Goal: Task Accomplishment & Management: Use online tool/utility

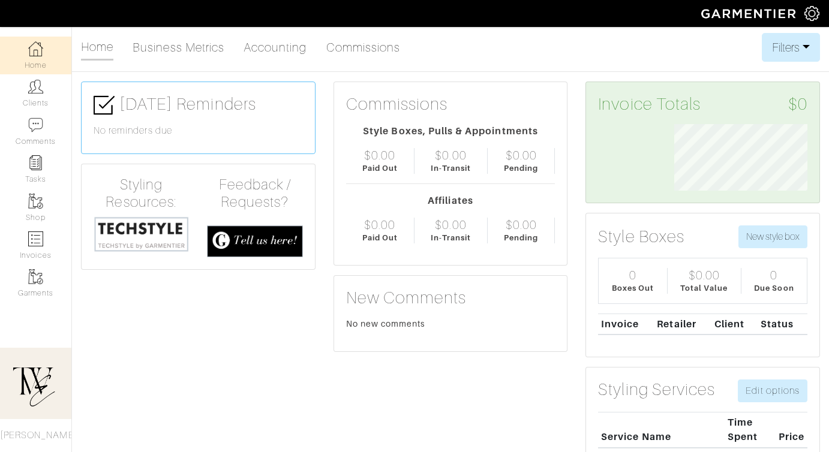
scroll to position [67, 151]
click at [46, 91] on link "Clients" at bounding box center [35, 93] width 71 height 38
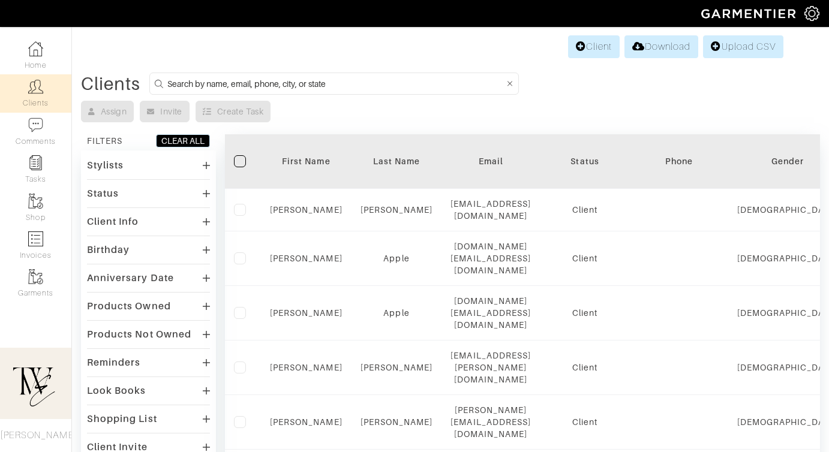
click at [301, 158] on div "First Name" at bounding box center [306, 161] width 73 height 12
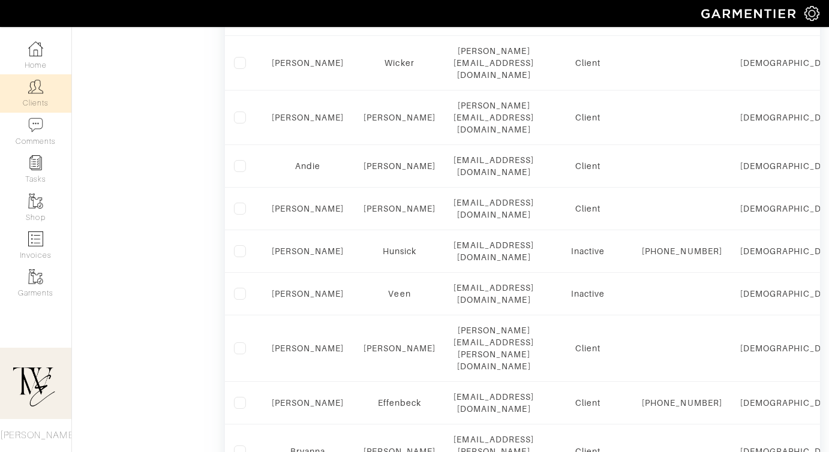
scroll to position [824, 0]
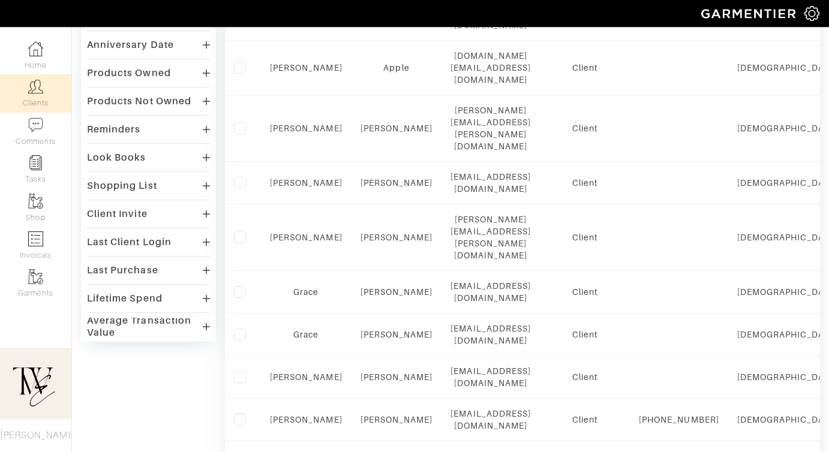
scroll to position [498, 0]
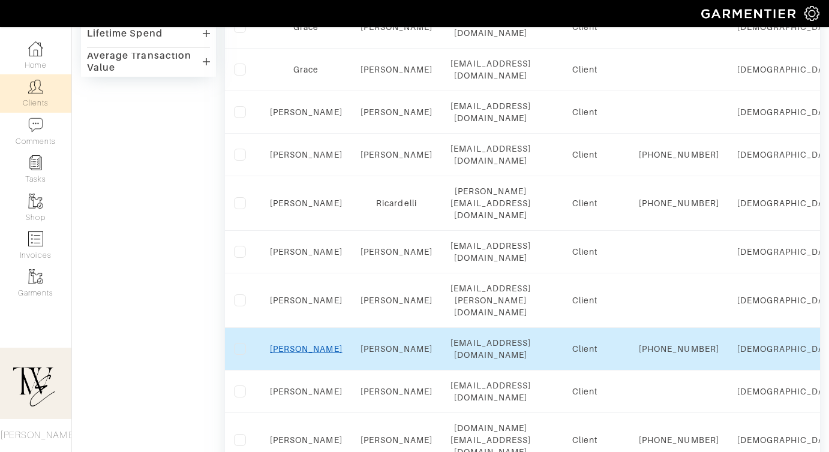
click at [299, 344] on link "Jen" at bounding box center [306, 349] width 73 height 10
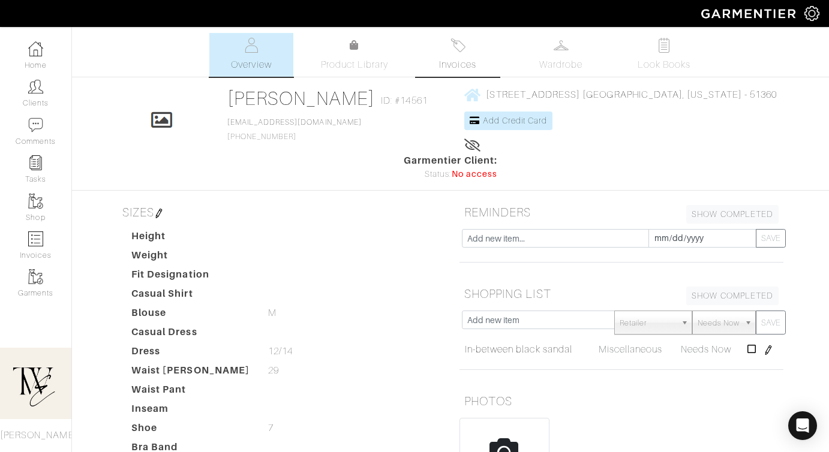
click at [463, 39] on img at bounding box center [457, 45] width 15 height 15
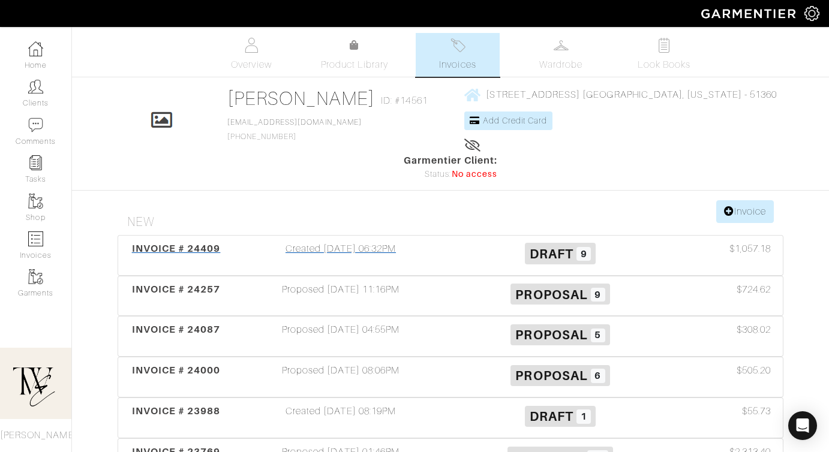
click at [188, 242] on div "INVOICE # 24409" at bounding box center [176, 256] width 110 height 28
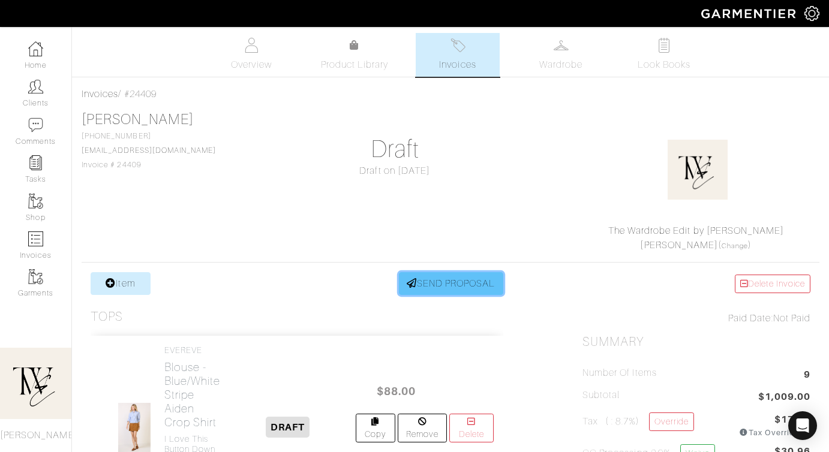
click at [443, 295] on link "SEND PROPOSAL" at bounding box center [451, 283] width 104 height 23
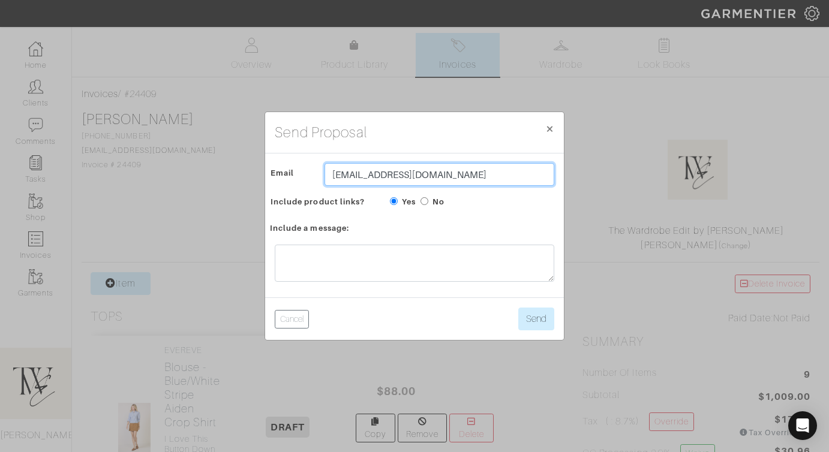
click at [392, 175] on input "[EMAIL_ADDRESS][DOMAIN_NAME]" at bounding box center [440, 174] width 230 height 23
type input "brittney.zimbelman@icloud.com"
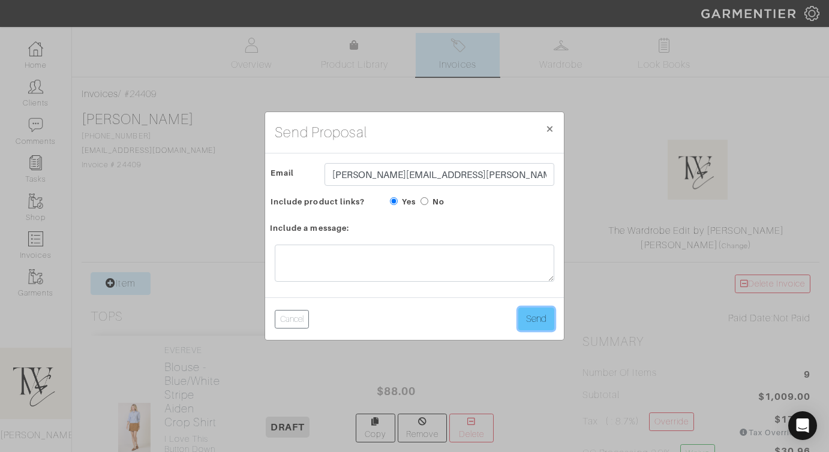
click at [546, 323] on button "Send" at bounding box center [536, 319] width 36 height 23
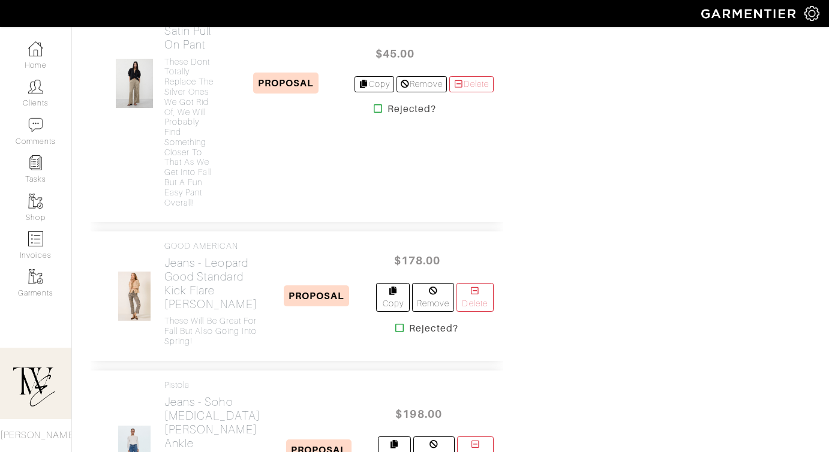
scroll to position [1019, 0]
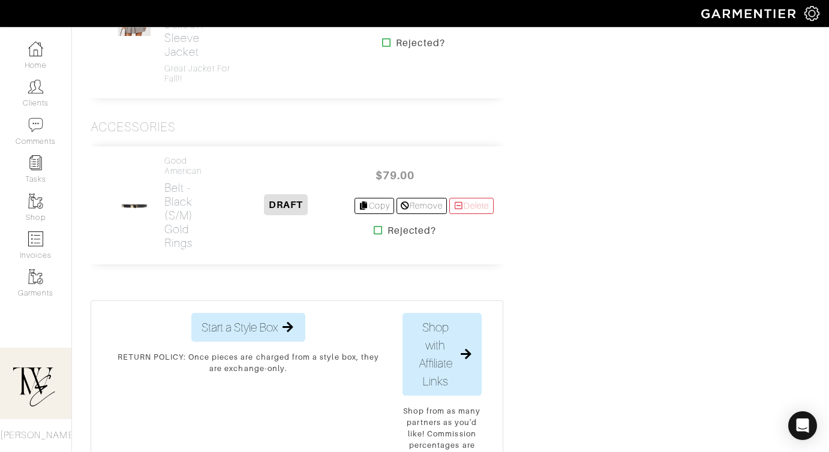
scroll to position [2308, 0]
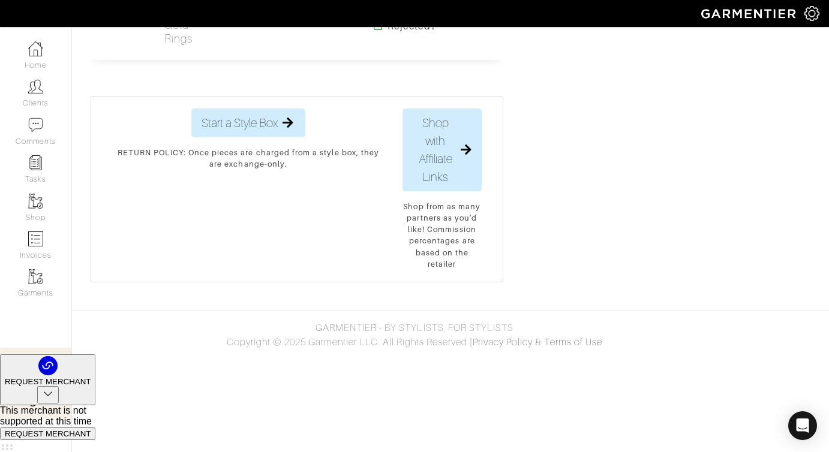
click at [180, 46] on h2 "Belt - Black (S/M) Gold Rings" at bounding box center [191, 11] width 54 height 69
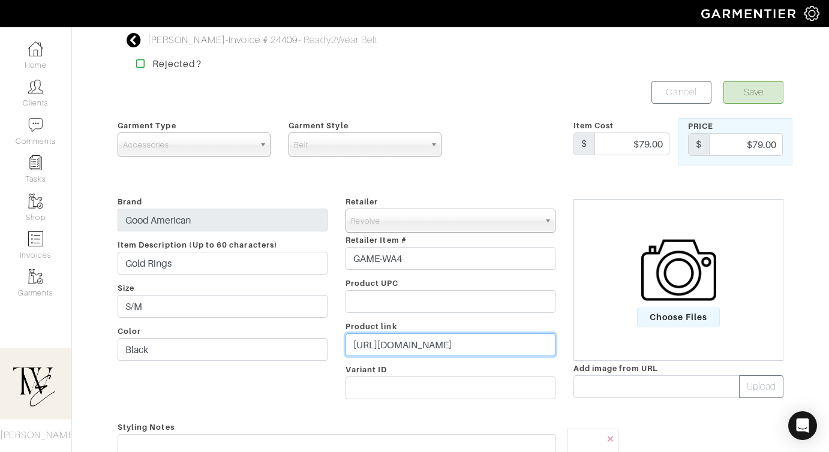
click at [384, 348] on input "https://www.revolve.com/good-american-gold-rings-in-black001/dp/GAME-WA4/?d=F&c…" at bounding box center [451, 345] width 210 height 23
paste input "rvlv.me/iiij9o"
type input "https://rvlv.me/iiij9o"
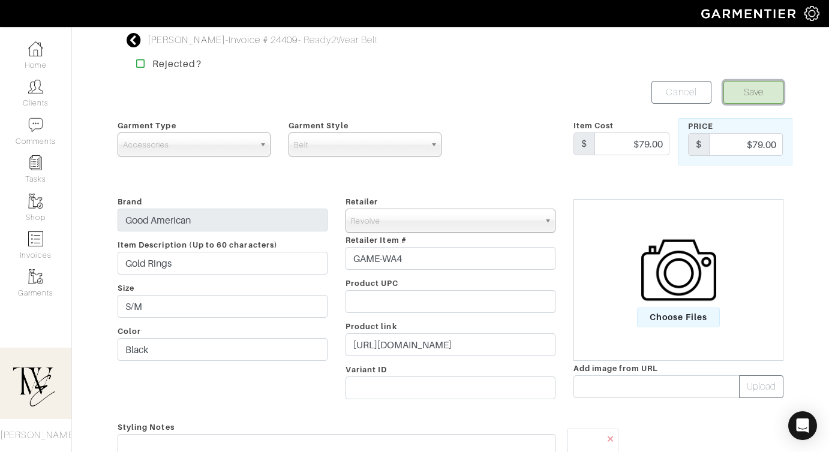
click at [755, 91] on button "Save" at bounding box center [753, 92] width 60 height 23
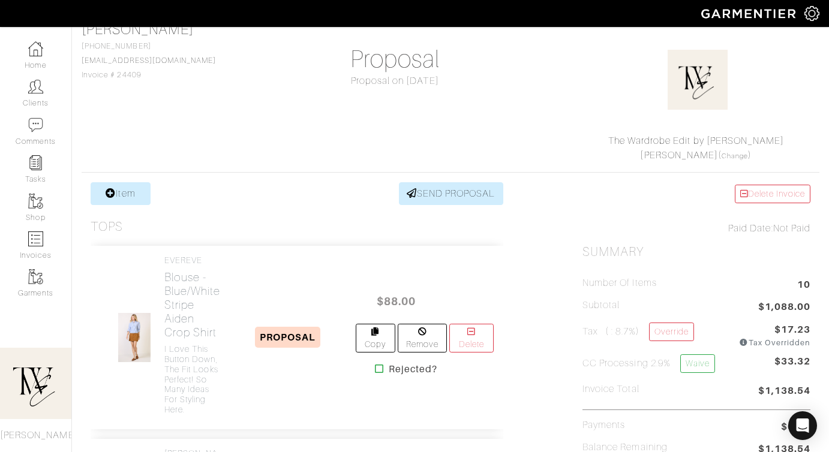
scroll to position [151, 0]
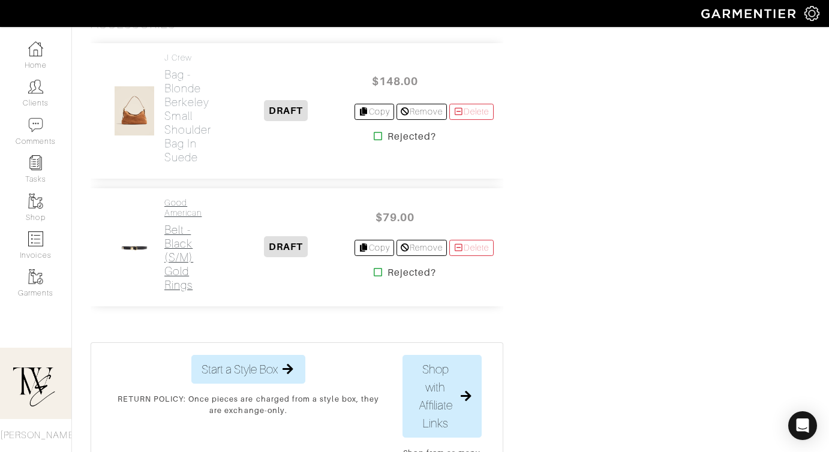
scroll to position [2205, 0]
click at [161, 170] on div "J Crew Bag - Blonde Berkeley small shoulder bag in suede" at bounding box center [163, 112] width 127 height 116
click at [178, 166] on h2 "Bag - Blonde Berkeley small shoulder bag in suede" at bounding box center [191, 117] width 54 height 97
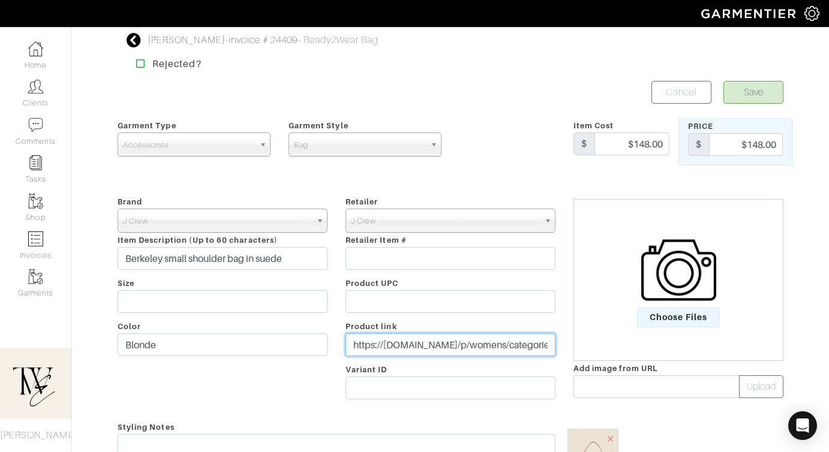
click at [465, 345] on input "https://www.jcrew.com/p/womens/categories/accessories/bags/berkeley/berkeley-sm…" at bounding box center [451, 345] width 210 height 23
paste input "go.shopmy.us/p-23540931"
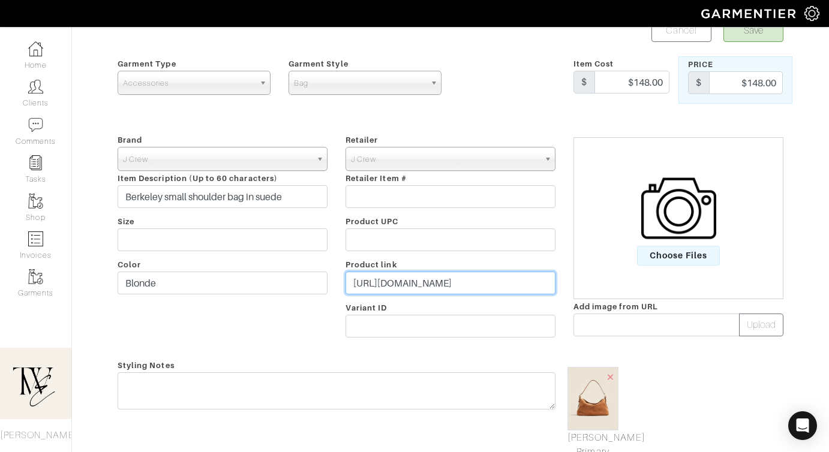
scroll to position [73, 0]
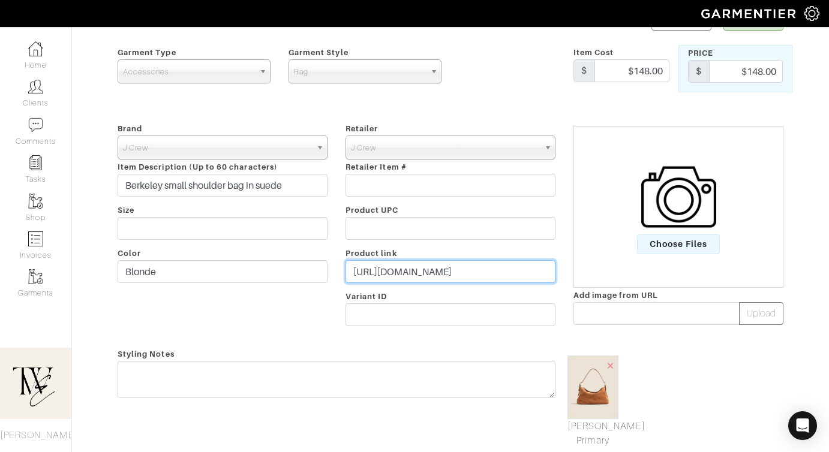
type input "[URL][DOMAIN_NAME]"
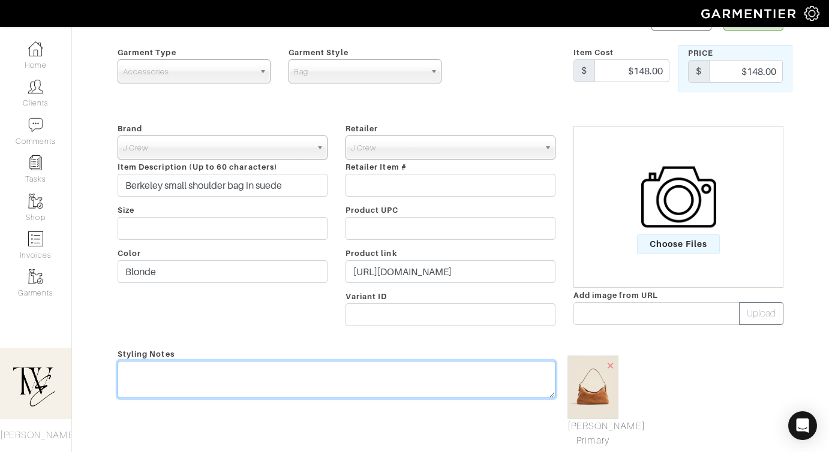
click at [443, 383] on textarea at bounding box center [337, 379] width 438 height 37
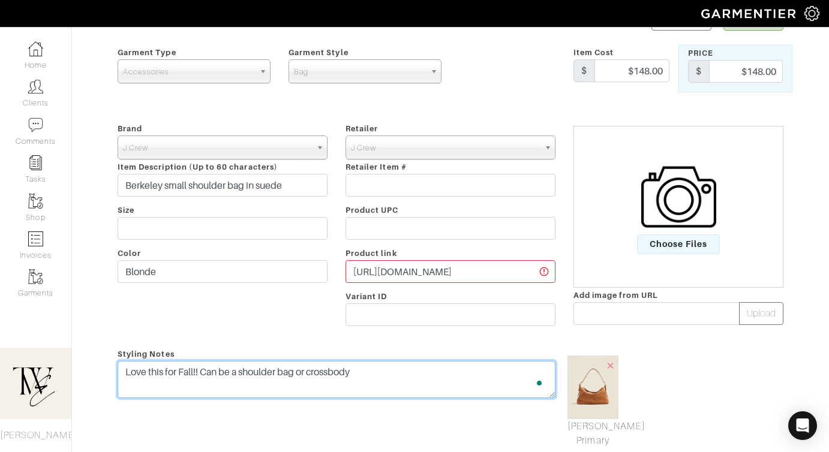
scroll to position [0, 0]
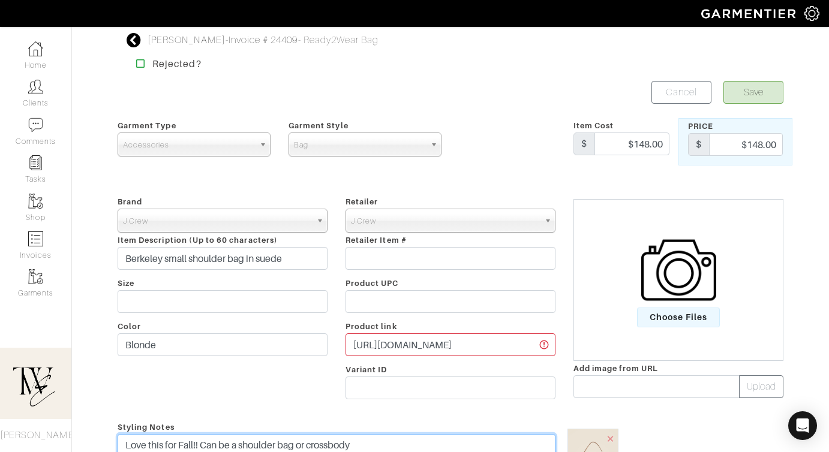
type textarea "Love this for Fall!! Can be a shoulder bag or crossbody"
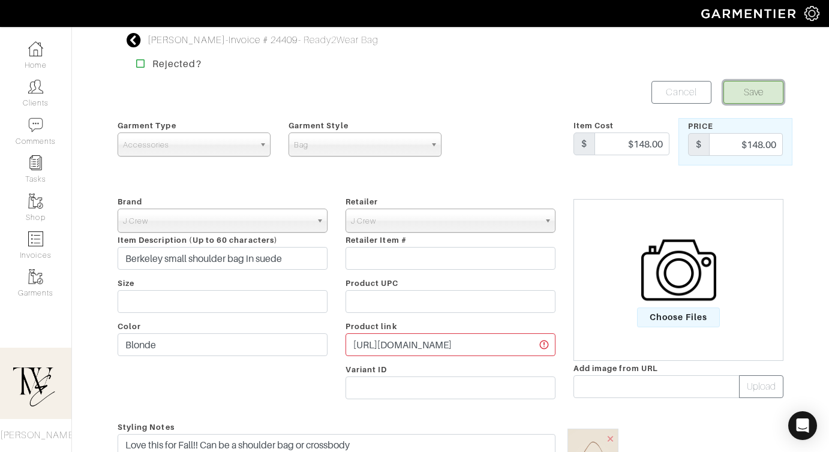
click at [762, 99] on button "Save" at bounding box center [753, 92] width 60 height 23
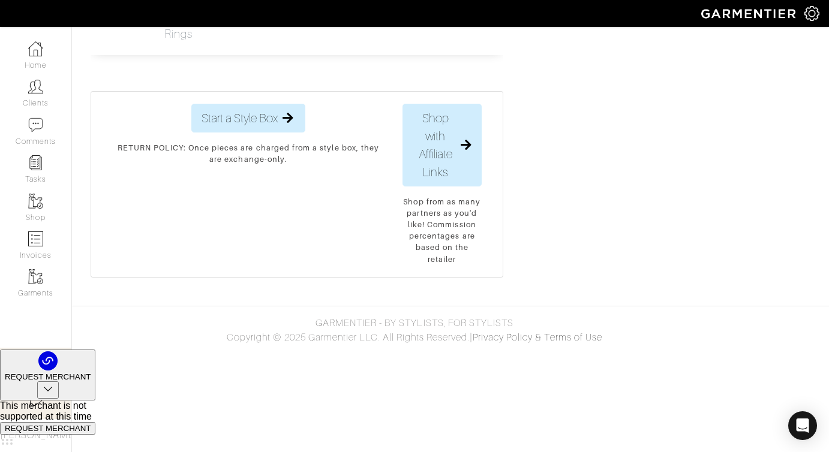
scroll to position [2252, 0]
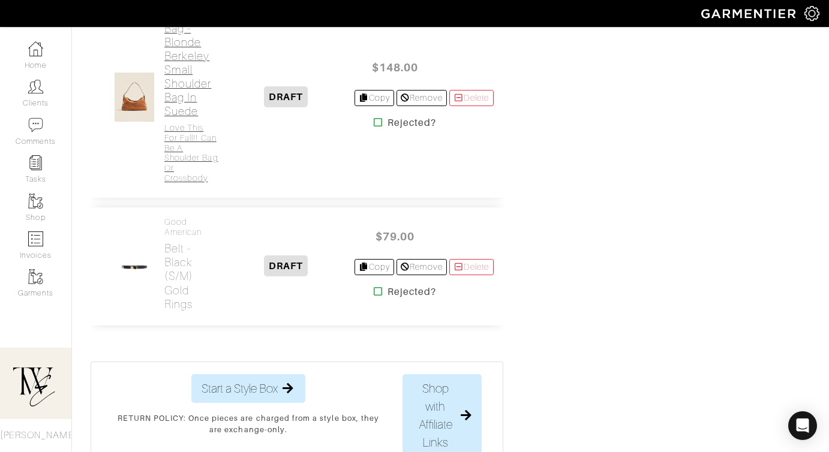
click at [195, 118] on h2 "Bag - Blonde Berkeley small shoulder bag in [GEOGRAPHIC_DATA]" at bounding box center [191, 70] width 54 height 97
